Goal: Task Accomplishment & Management: Use online tool/utility

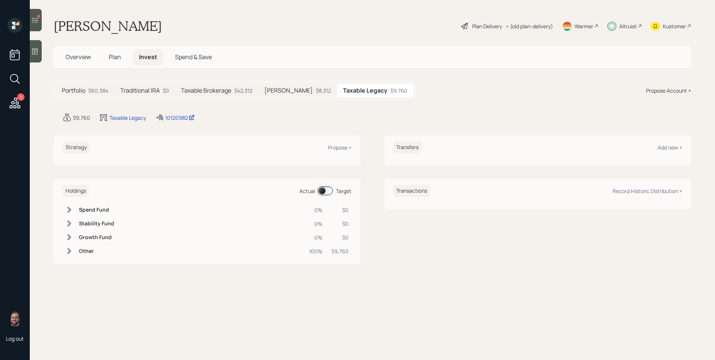
click at [17, 102] on icon at bounding box center [15, 103] width 11 height 11
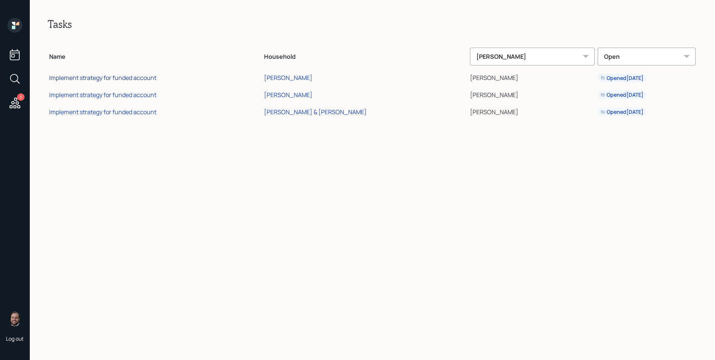
click at [112, 79] on div "Implement strategy for funded account" at bounding box center [102, 78] width 107 height 8
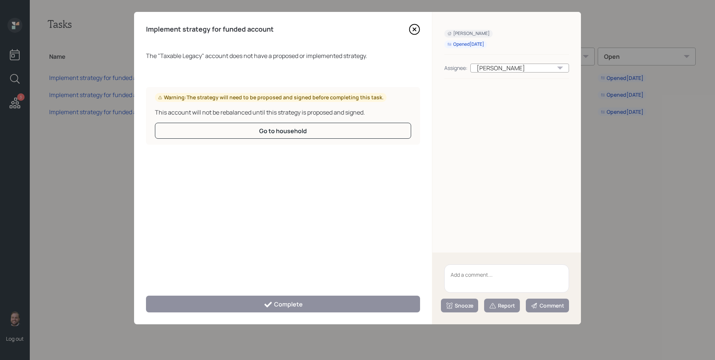
click at [497, 278] on textarea at bounding box center [506, 279] width 125 height 28
type textarea "Legacy"
click at [504, 306] on div "Report" at bounding box center [502, 305] width 26 height 7
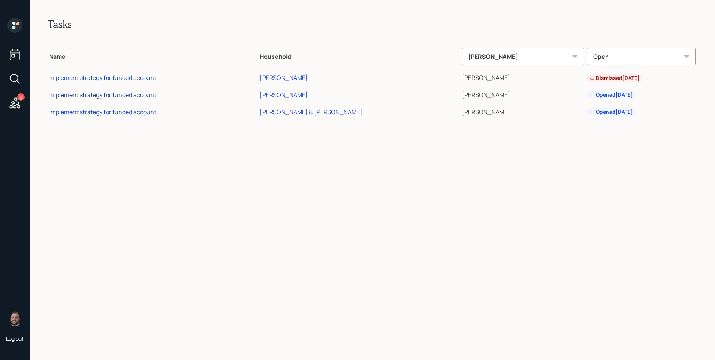
click at [144, 93] on div "Implement strategy for funded account" at bounding box center [102, 95] width 107 height 8
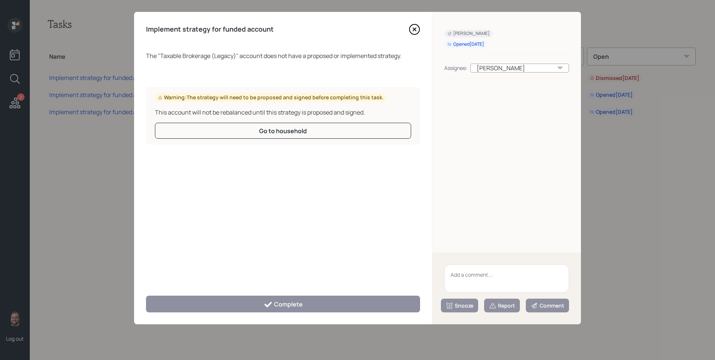
click at [477, 273] on textarea at bounding box center [506, 279] width 125 height 28
type textarea "Legacy"
click at [504, 303] on div "Report" at bounding box center [502, 305] width 26 height 7
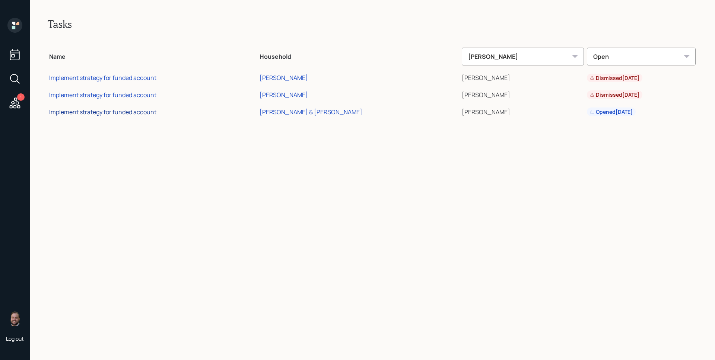
click at [98, 115] on div "Implement strategy for funded account" at bounding box center [102, 112] width 107 height 8
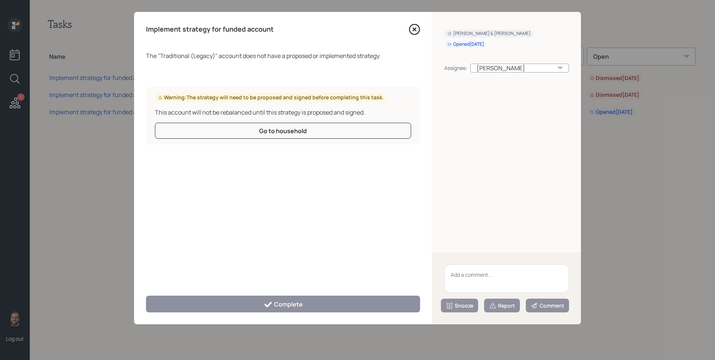
click at [494, 274] on textarea at bounding box center [506, 279] width 125 height 28
type textarea "Legacy"
click at [508, 304] on div "Report" at bounding box center [502, 305] width 26 height 7
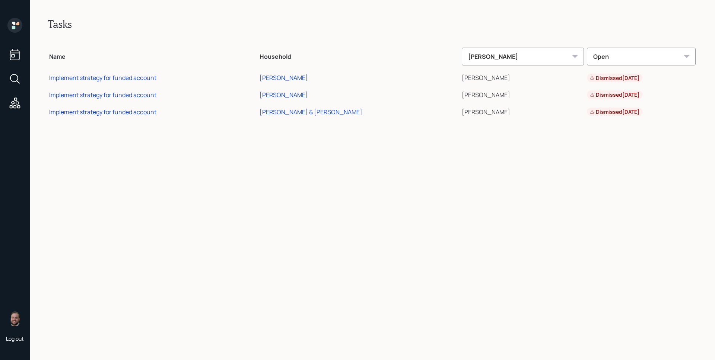
click at [20, 26] on icon at bounding box center [14, 25] width 15 height 15
